Goal: Task Accomplishment & Management: Use online tool/utility

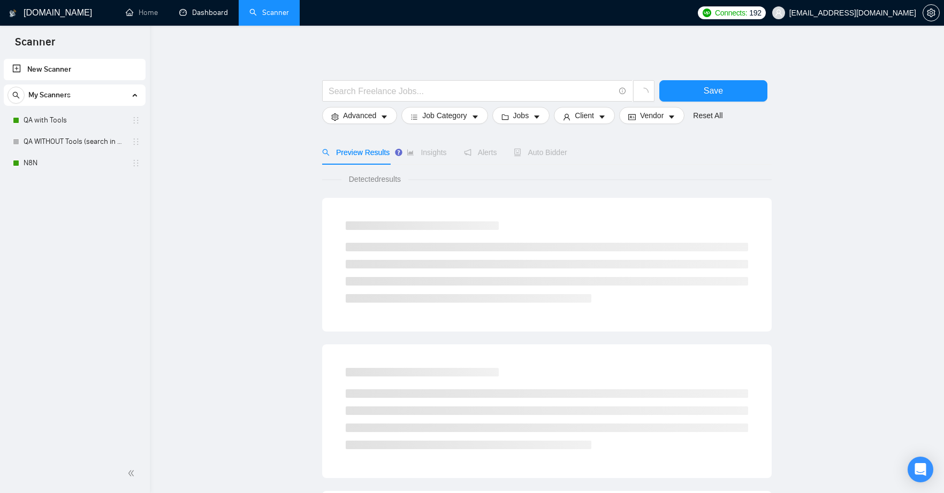
click at [210, 14] on link "Dashboard" at bounding box center [203, 12] width 49 height 9
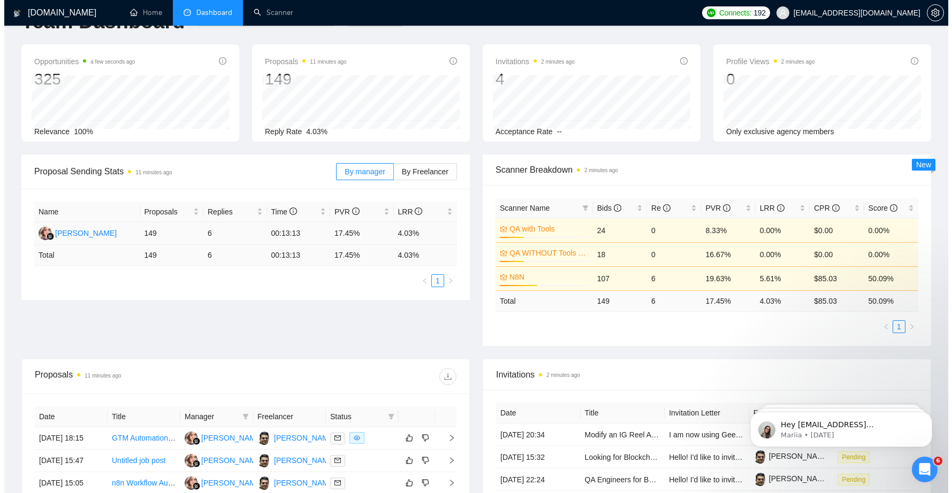
scroll to position [132, 0]
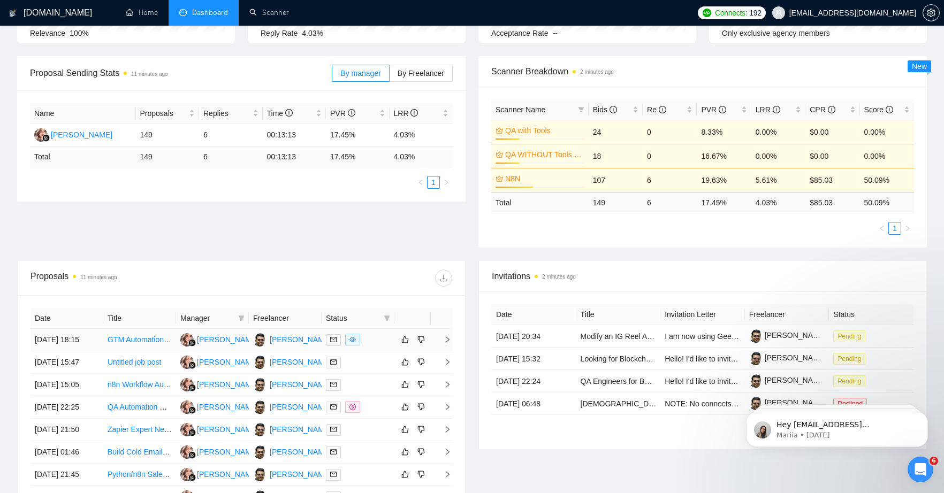
click at [124, 344] on link "GTM Automation Expert for N8N, Clay, and Smartlead Setup" at bounding box center [208, 339] width 201 height 9
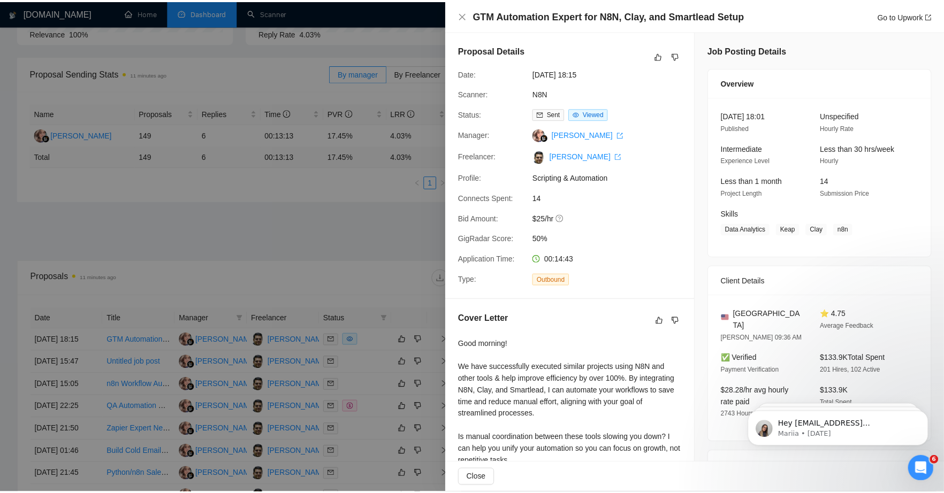
scroll to position [107, 0]
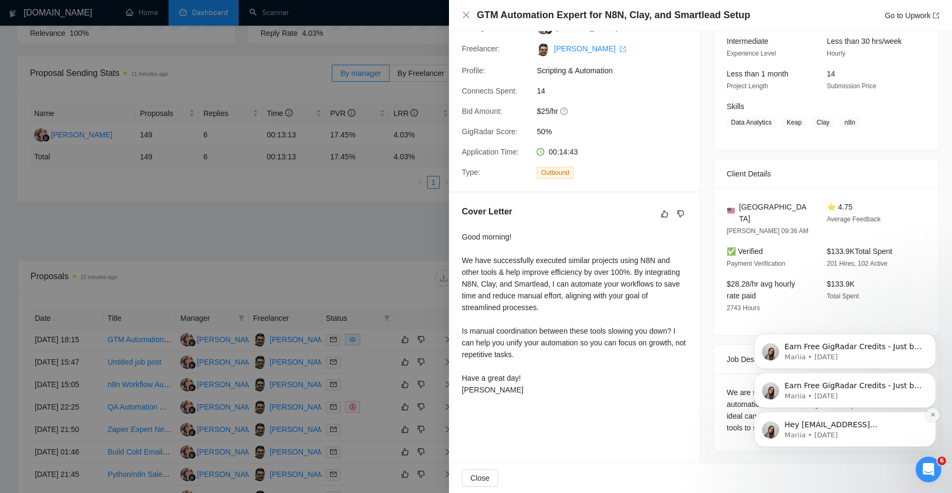
click at [930, 414] on icon "Dismiss notification" at bounding box center [933, 415] width 6 height 6
click at [931, 376] on icon "Dismiss notification" at bounding box center [933, 376] width 6 height 6
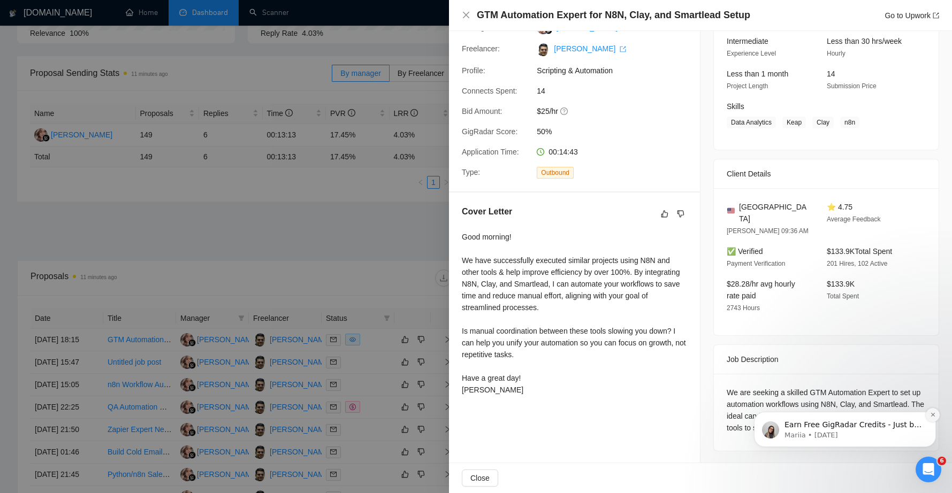
click at [931, 416] on icon "Dismiss notification" at bounding box center [933, 415] width 6 height 6
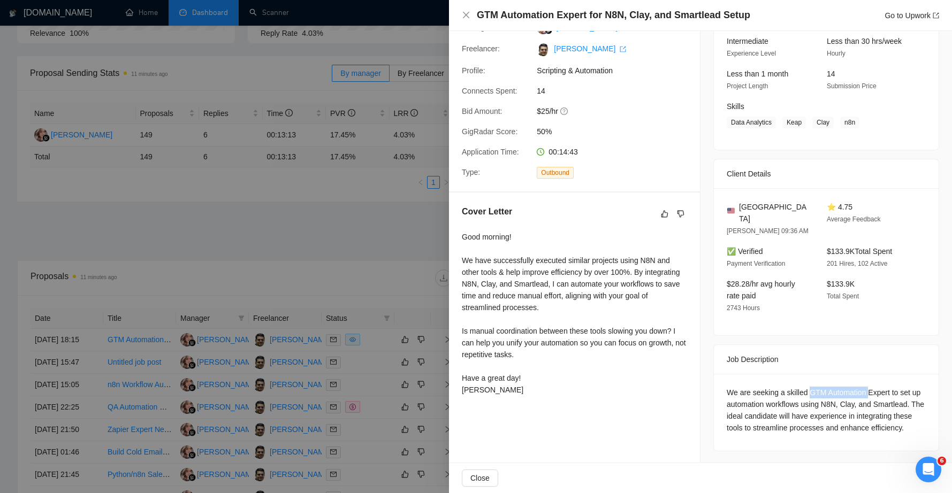
drag, startPoint x: 809, startPoint y: 380, endPoint x: 868, endPoint y: 380, distance: 59.4
click at [868, 387] on div "We are seeking a skilled GTM Automation Expert to set up automation workflows u…" at bounding box center [825, 410] width 199 height 47
click at [470, 12] on icon "close" at bounding box center [466, 15] width 9 height 9
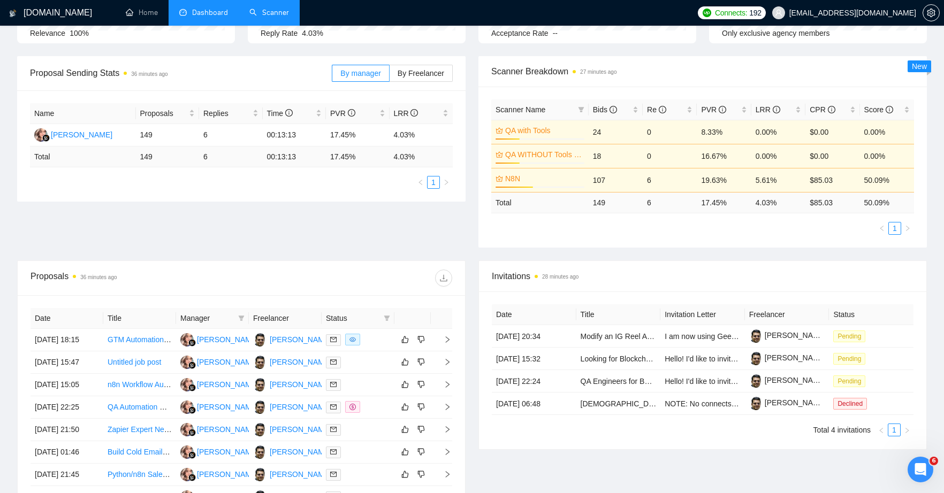
click at [270, 14] on link "Scanner" at bounding box center [269, 12] width 40 height 9
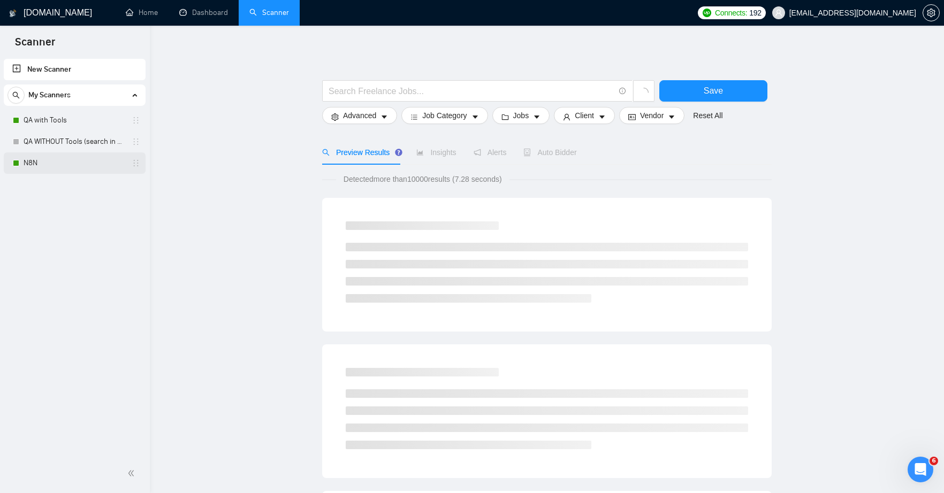
click at [40, 167] on link "N8N" at bounding box center [75, 162] width 102 height 21
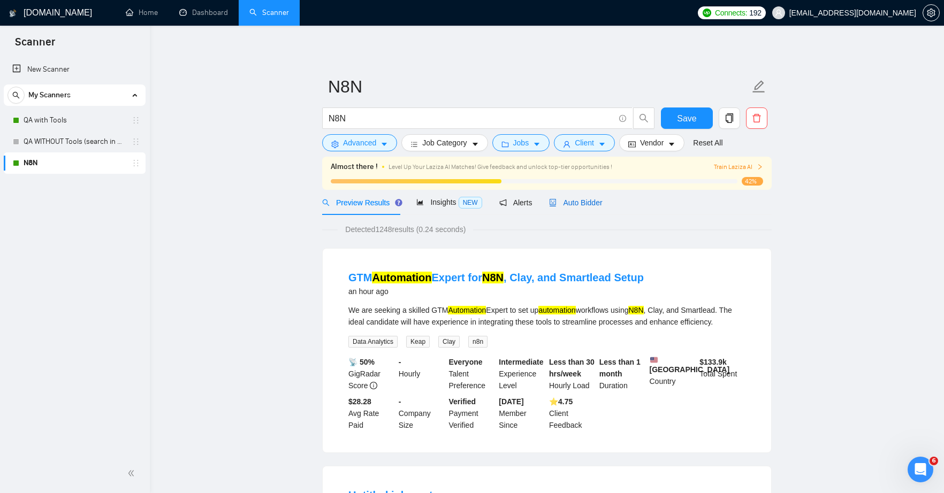
click at [599, 204] on span "Auto Bidder" at bounding box center [575, 202] width 53 height 9
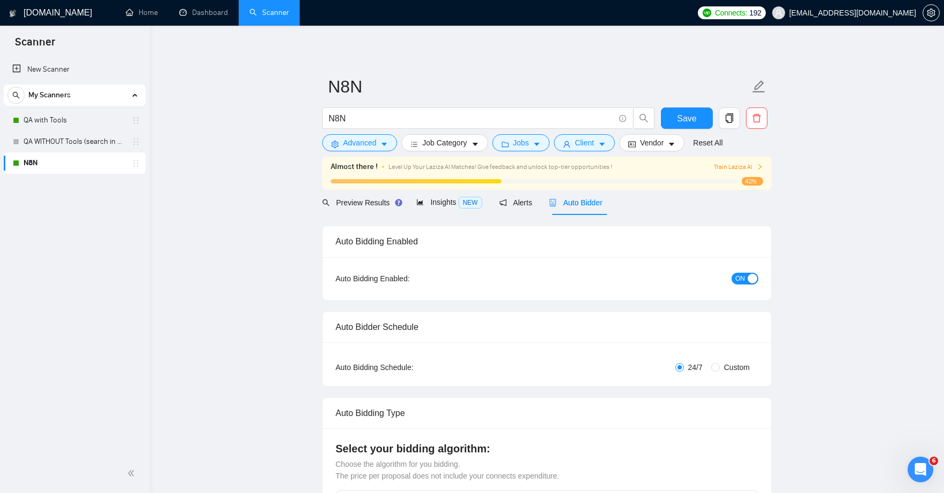
radio input "false"
radio input "true"
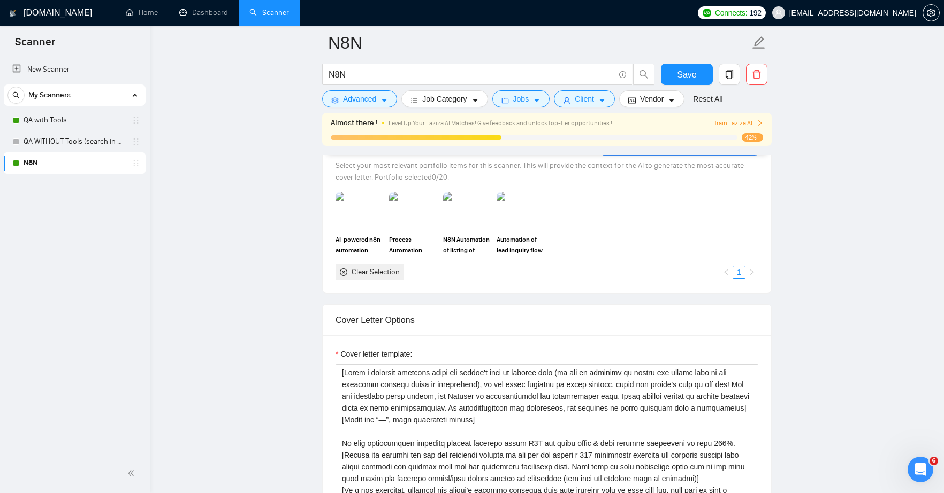
scroll to position [1162, 0]
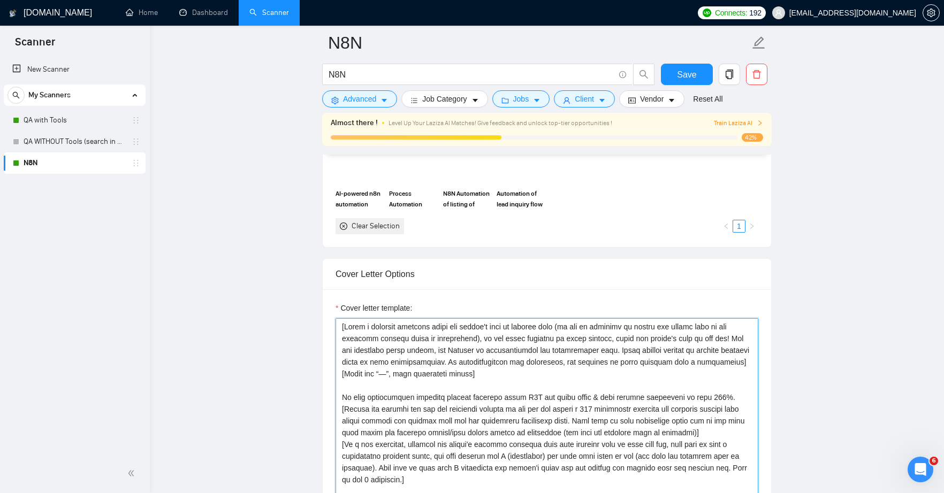
click at [440, 325] on textarea "Cover letter template:" at bounding box center [546, 438] width 423 height 241
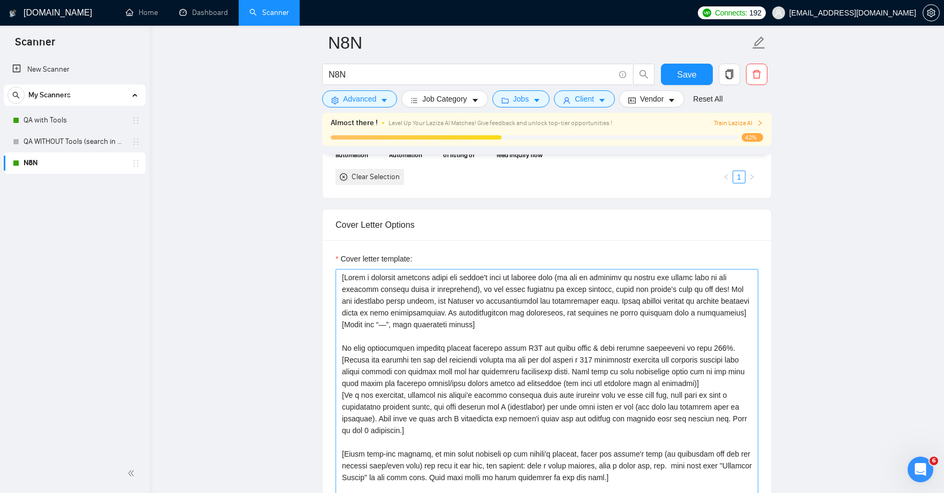
scroll to position [1212, 0]
click at [494, 313] on textarea "Cover letter template:" at bounding box center [546, 389] width 423 height 241
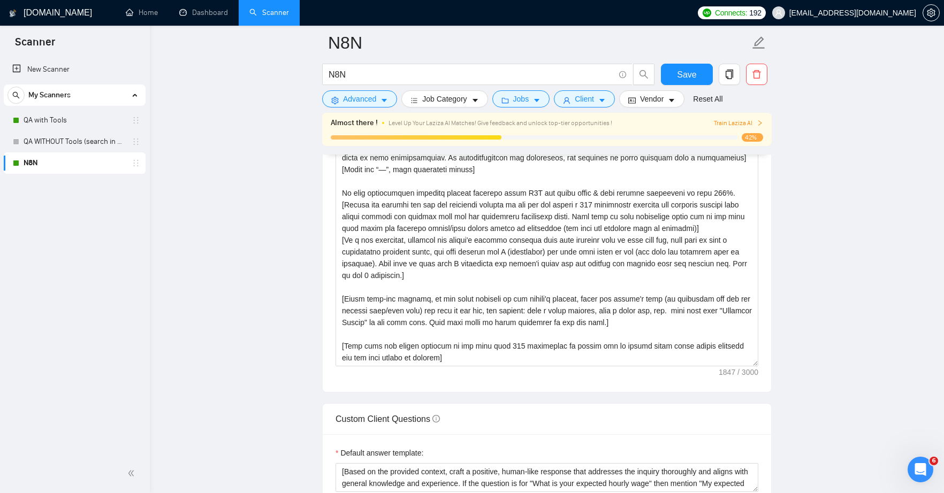
scroll to position [1422, 0]
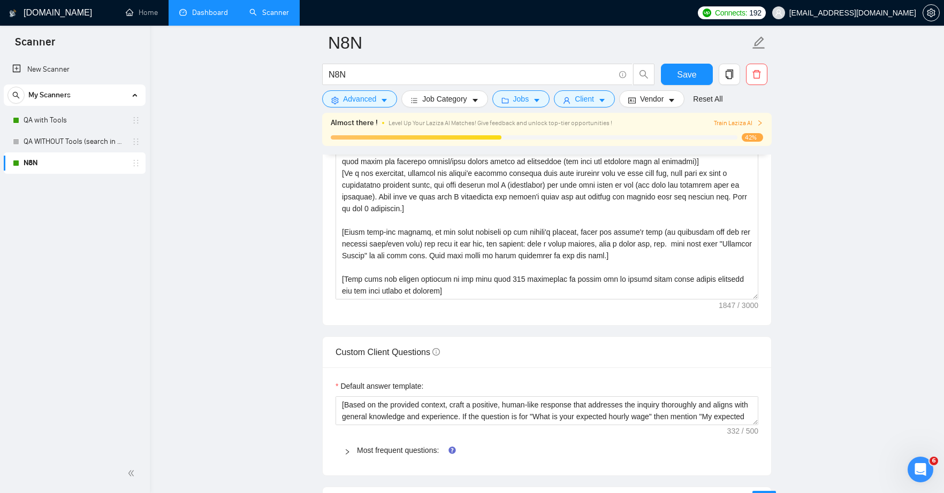
click at [205, 17] on link "Dashboard" at bounding box center [203, 12] width 49 height 9
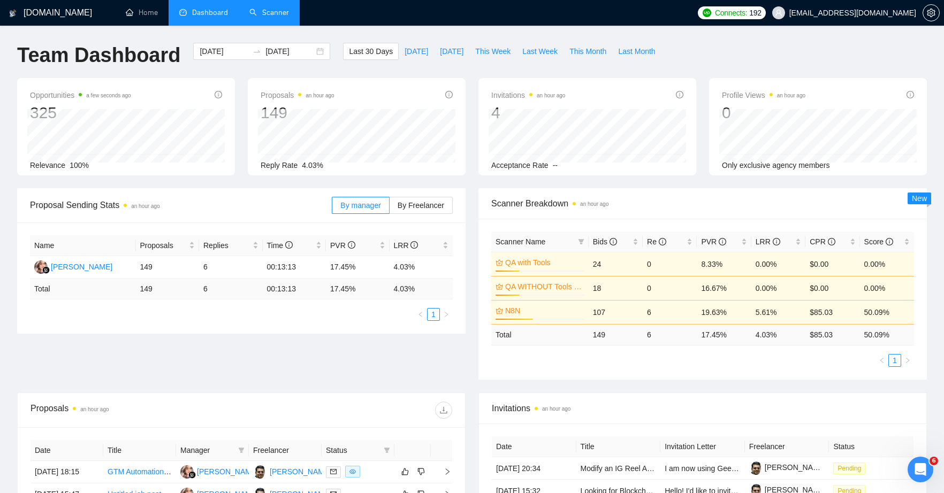
click at [273, 16] on link "Scanner" at bounding box center [269, 12] width 40 height 9
